Goal: Transaction & Acquisition: Purchase product/service

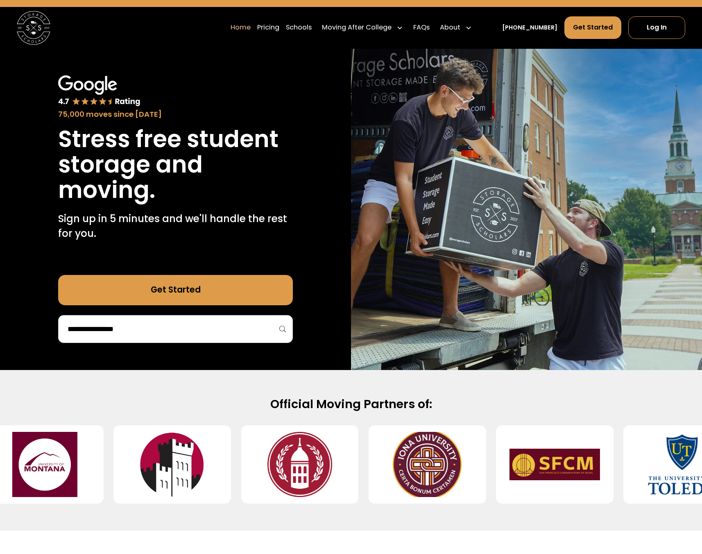
scroll to position [25, 0]
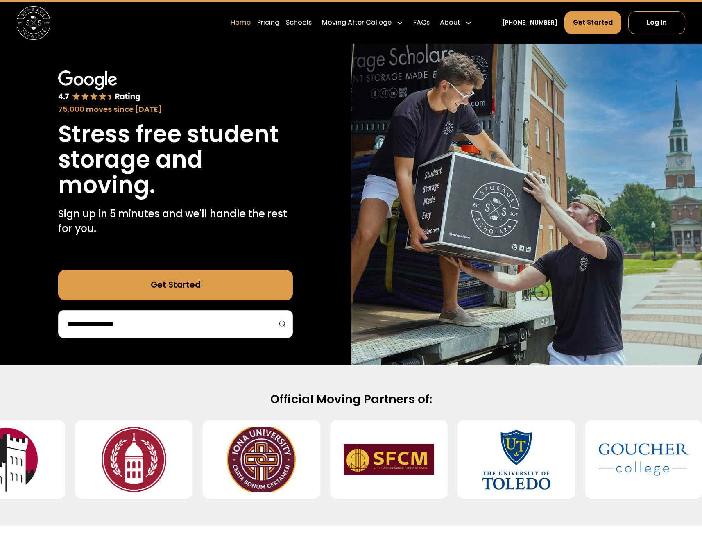
click at [200, 325] on input "search" at bounding box center [176, 324] width 218 height 14
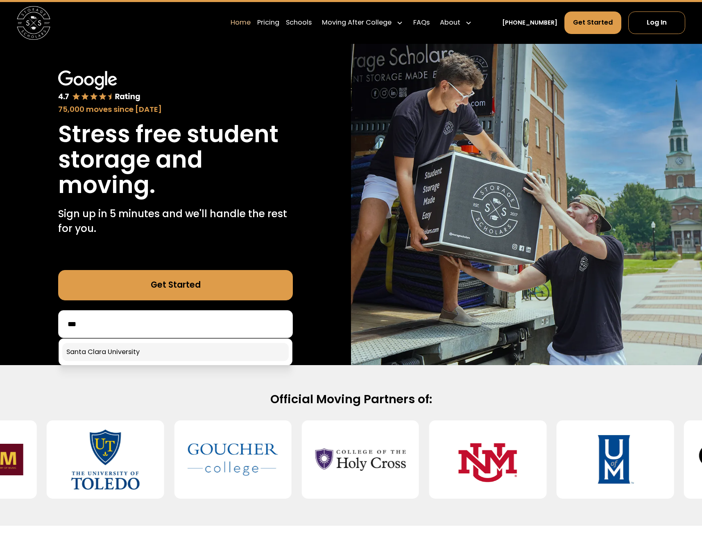
type input "***"
click at [169, 352] on link at bounding box center [175, 352] width 227 height 18
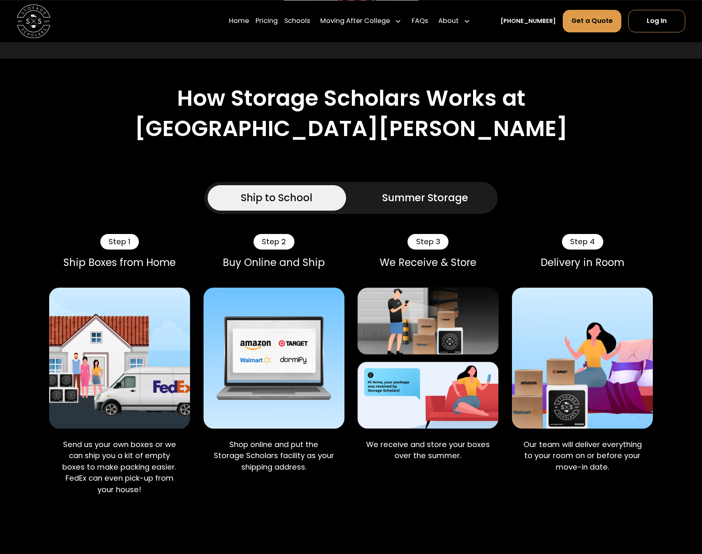
scroll to position [542, 0]
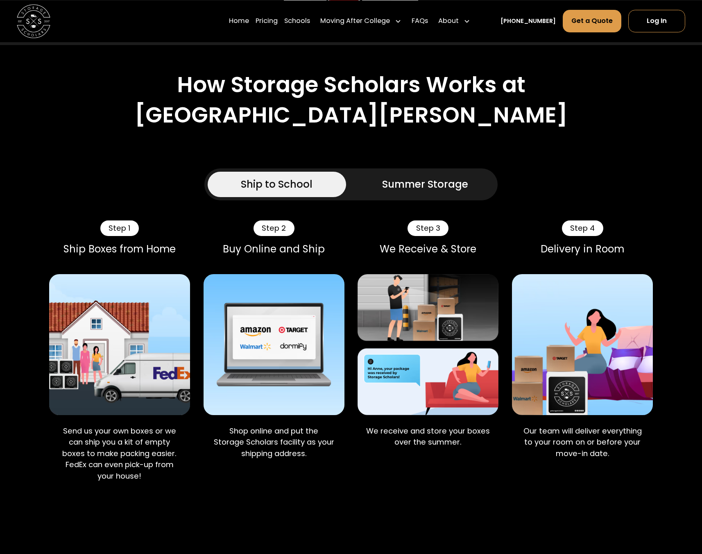
click at [442, 177] on div "Summer Storage" at bounding box center [425, 184] width 86 height 15
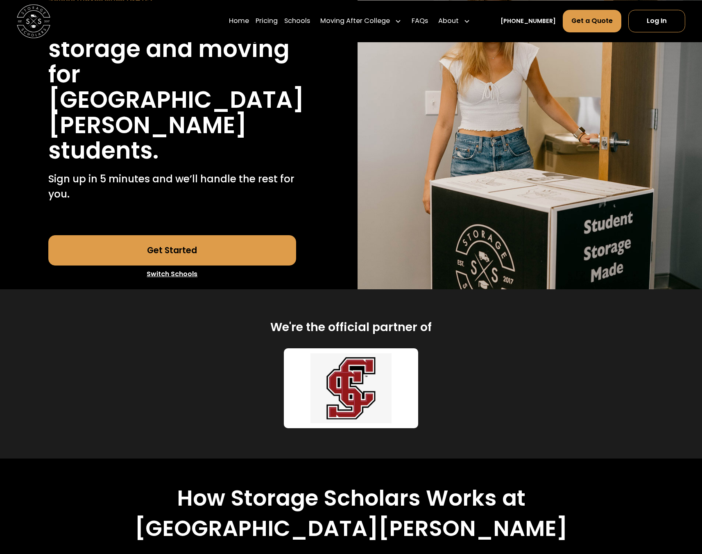
scroll to position [45, 0]
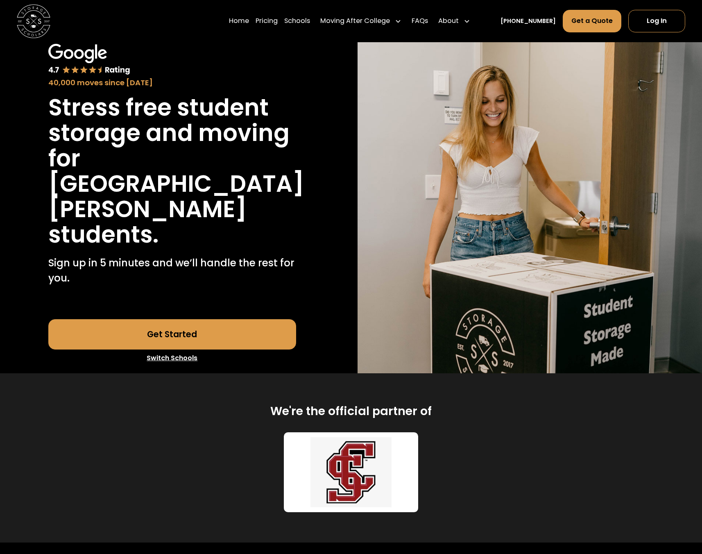
click at [237, 340] on link "Get Started" at bounding box center [172, 334] width 248 height 30
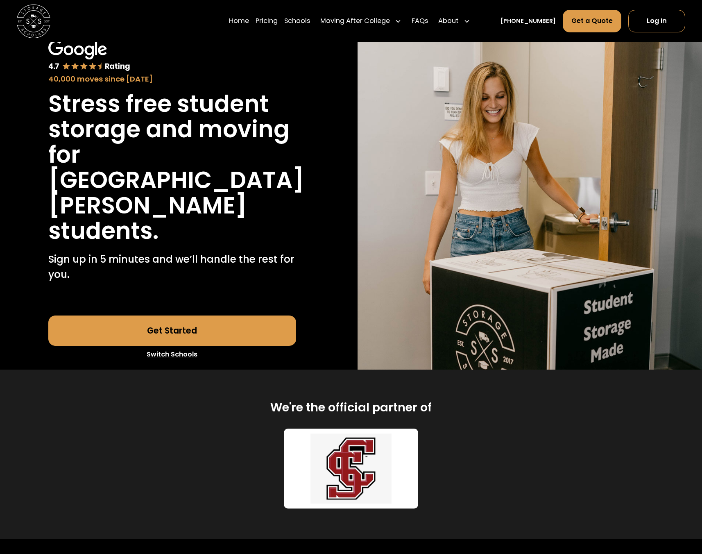
click at [200, 329] on link "Get Started" at bounding box center [172, 330] width 248 height 30
